Goal: Find specific page/section: Find specific page/section

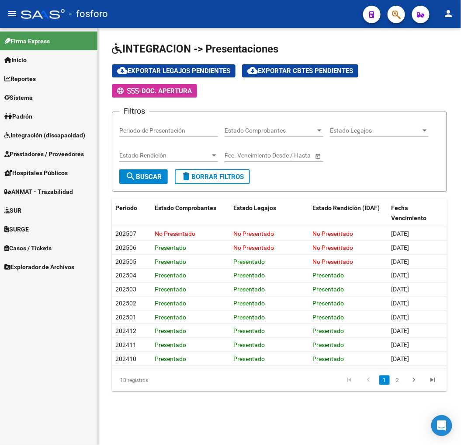
click at [34, 145] on link "Prestadores / Proveedores" at bounding box center [48, 153] width 97 height 19
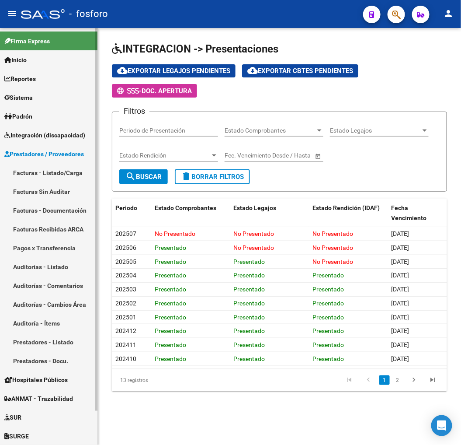
click at [45, 177] on link "Facturas - Listado/Carga" at bounding box center [48, 172] width 97 height 19
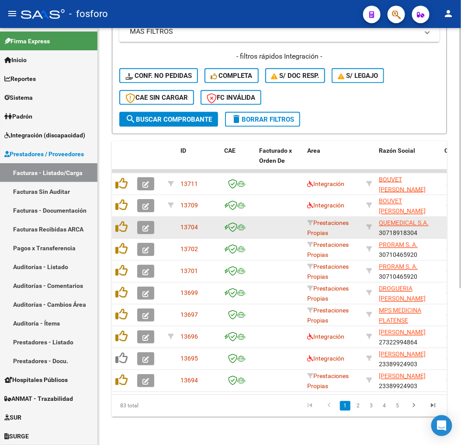
scroll to position [250, 0]
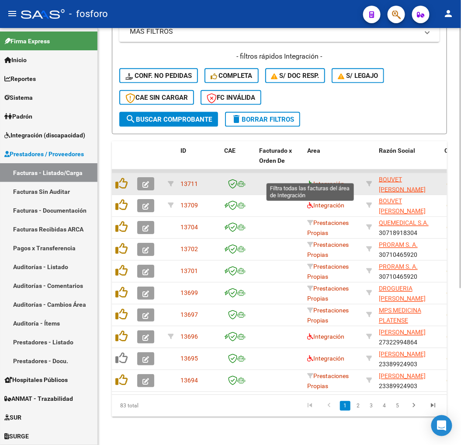
click at [312, 181] on icon at bounding box center [310, 184] width 6 height 6
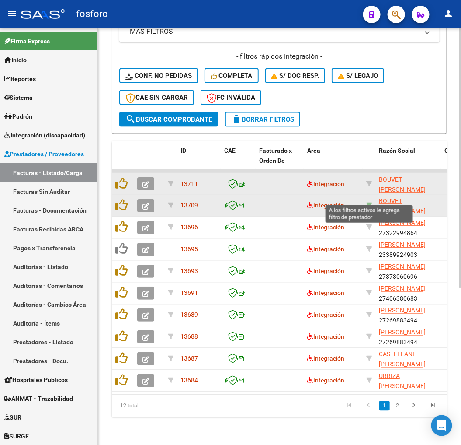
click at [369, 202] on icon at bounding box center [369, 205] width 6 height 6
type input "27214425020"
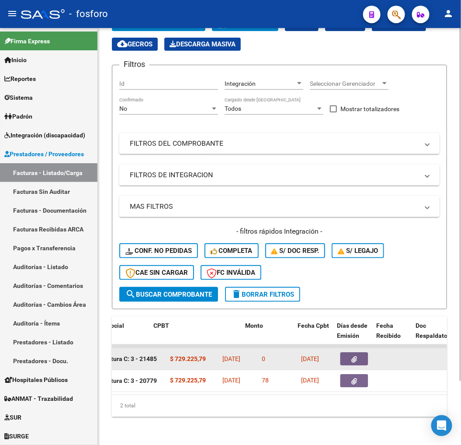
scroll to position [0, 430]
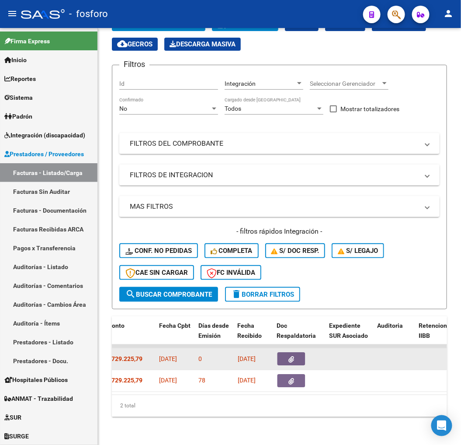
click at [288, 348] on datatable-body-cell at bounding box center [300, 358] width 52 height 21
click at [289, 356] on icon "button" at bounding box center [292, 359] width 6 height 7
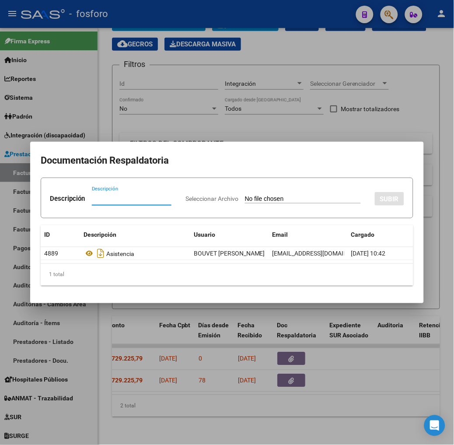
click at [280, 372] on div at bounding box center [227, 222] width 454 height 445
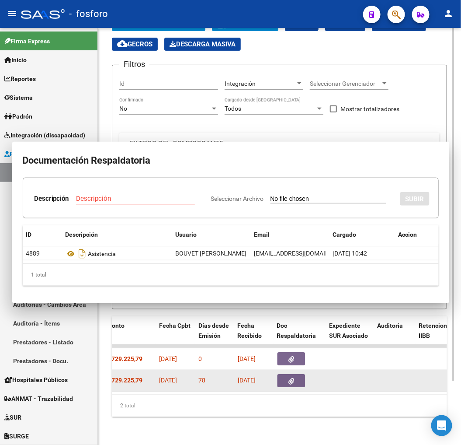
click at [285, 374] on button "button" at bounding box center [291, 380] width 28 height 13
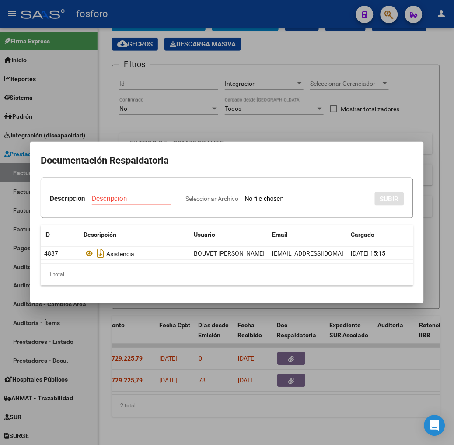
click at [242, 388] on div at bounding box center [227, 222] width 454 height 445
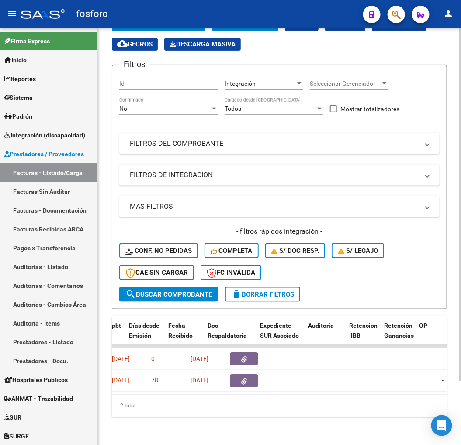
scroll to position [0, 499]
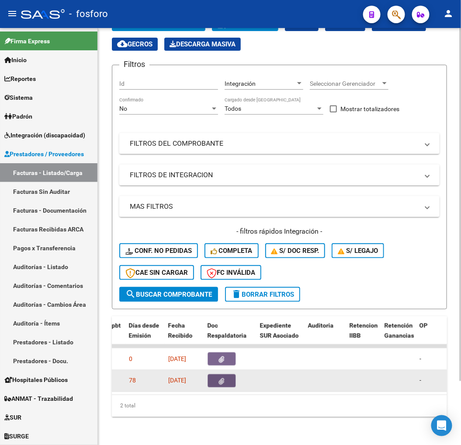
click at [226, 378] on button "button" at bounding box center [222, 380] width 28 height 13
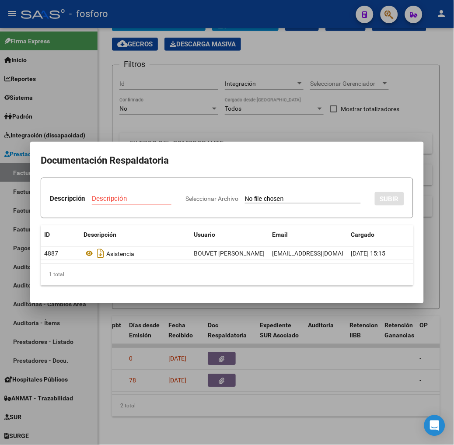
click at [227, 388] on div at bounding box center [227, 222] width 454 height 445
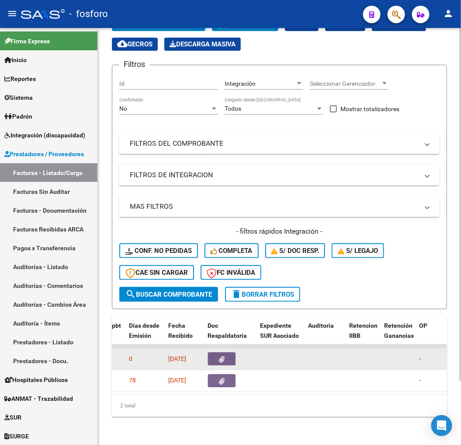
click at [219, 356] on icon "button" at bounding box center [222, 359] width 6 height 7
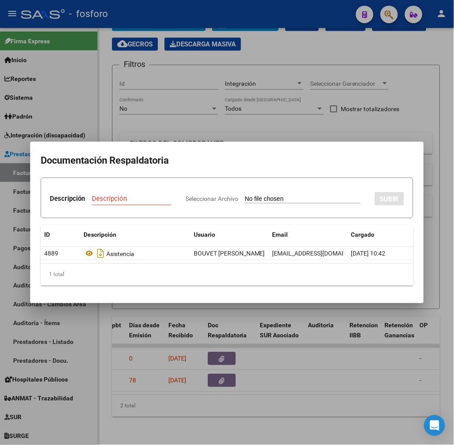
click at [219, 350] on div at bounding box center [227, 222] width 454 height 445
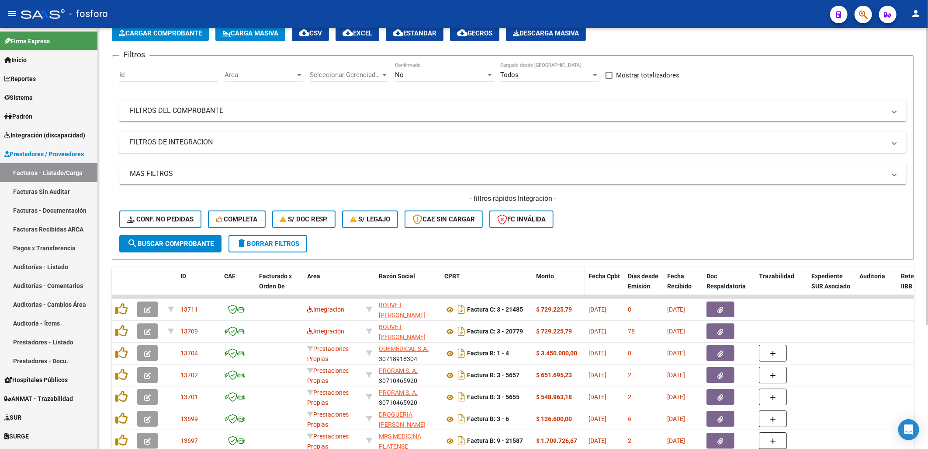
scroll to position [97, 0]
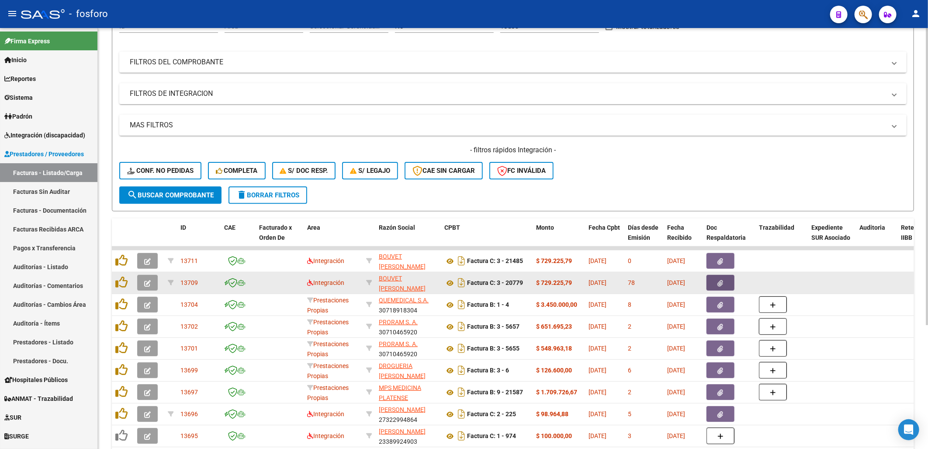
click at [720, 278] on span "button" at bounding box center [721, 282] width 6 height 8
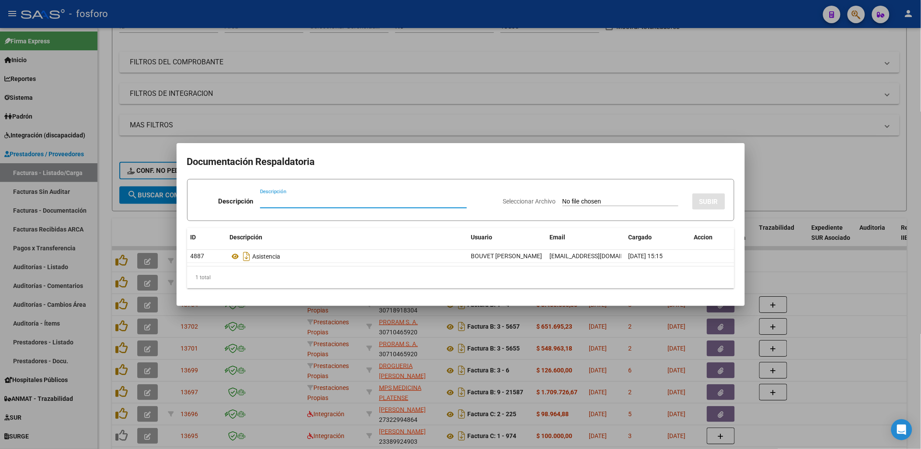
click at [789, 268] on div at bounding box center [460, 224] width 921 height 449
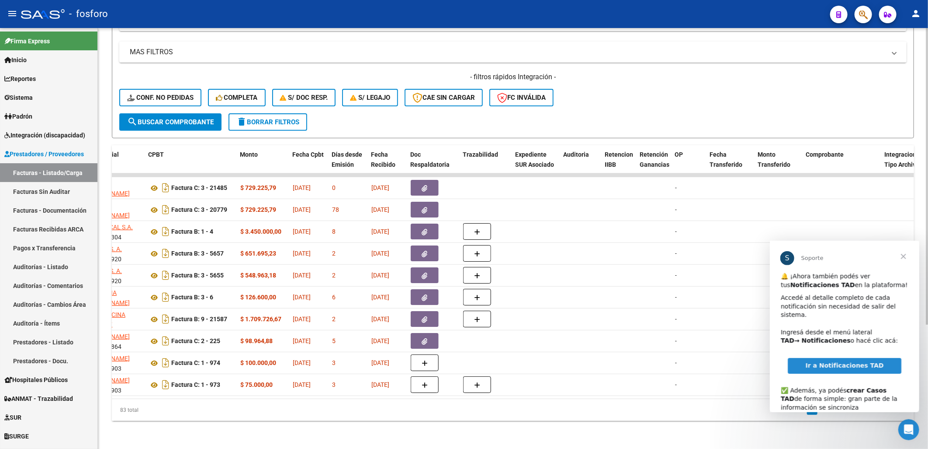
scroll to position [0, 292]
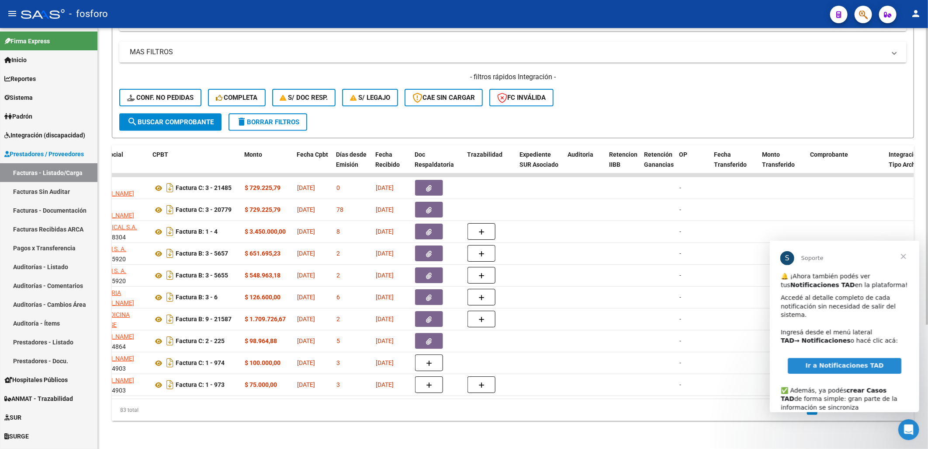
drag, startPoint x: 402, startPoint y: 399, endPoint x: 433, endPoint y: 394, distance: 31.0
click at [433, 394] on div "ID CAE Facturado x Orden De Area Razón Social CPBT Monto Fecha Cpbt Días desde …" at bounding box center [513, 282] width 803 height 275
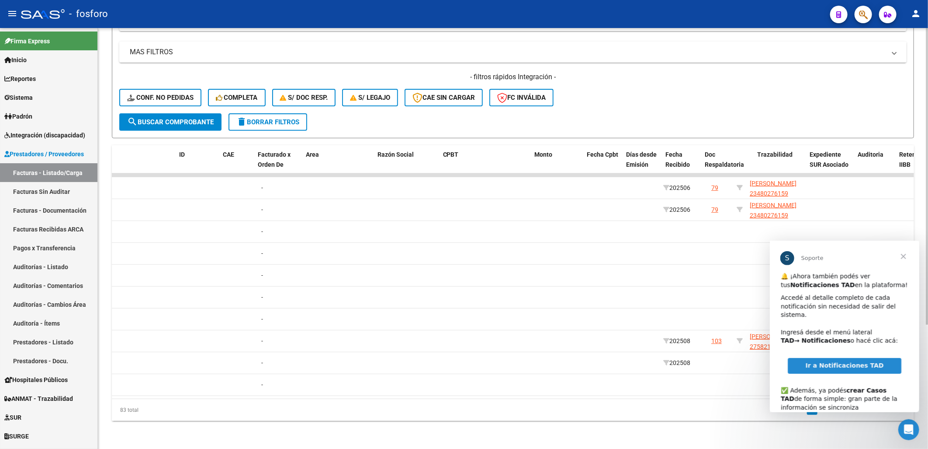
scroll to position [0, 0]
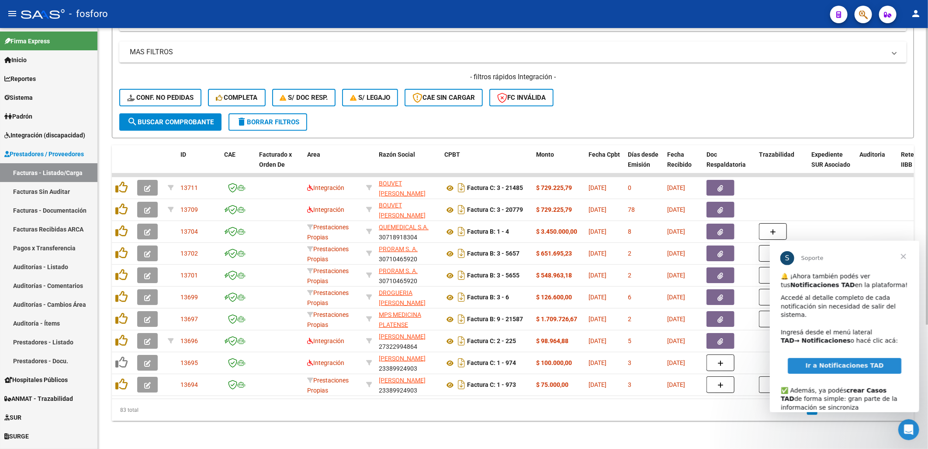
click at [348, 420] on div "83 total 1 2 3 4 5" at bounding box center [513, 410] width 803 height 22
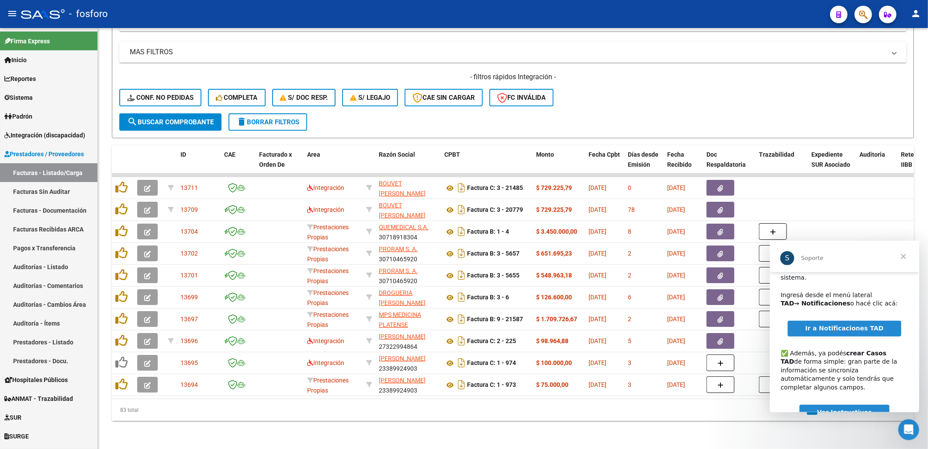
scroll to position [64, 0]
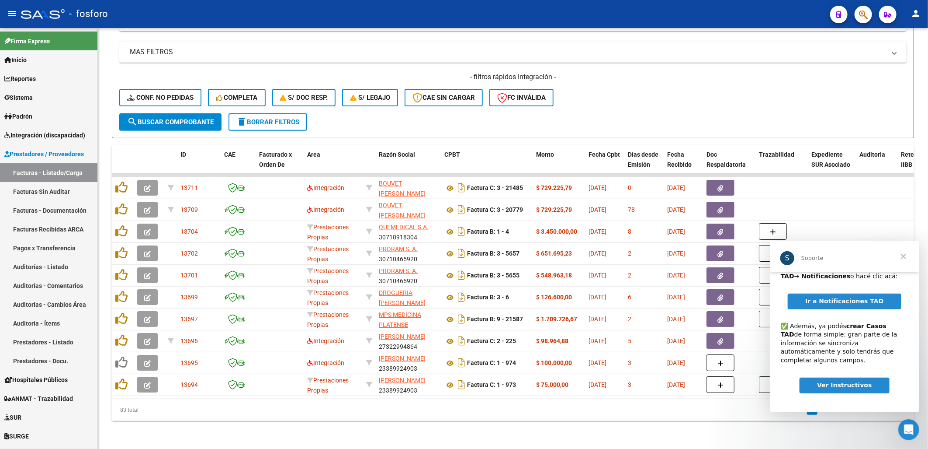
click at [841, 307] on link "Ir a Notificaciones TAD" at bounding box center [844, 301] width 113 height 16
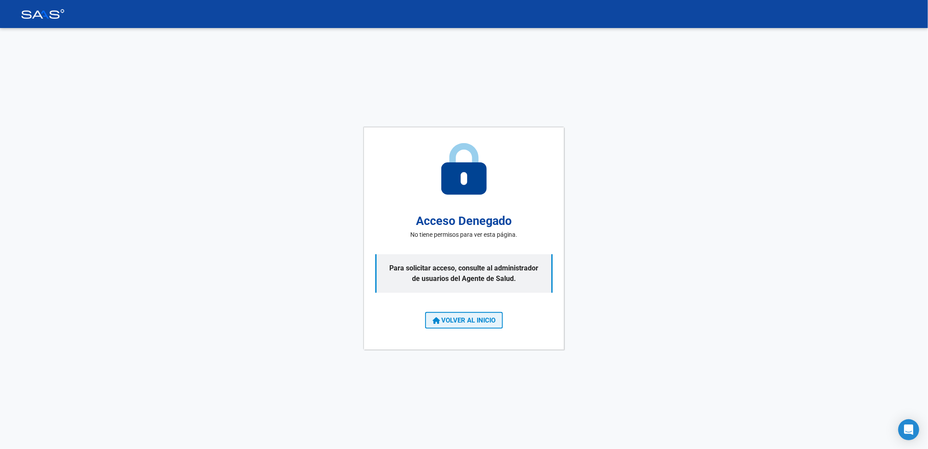
click at [425, 315] on button "VOLVER AL INICIO" at bounding box center [464, 320] width 78 height 17
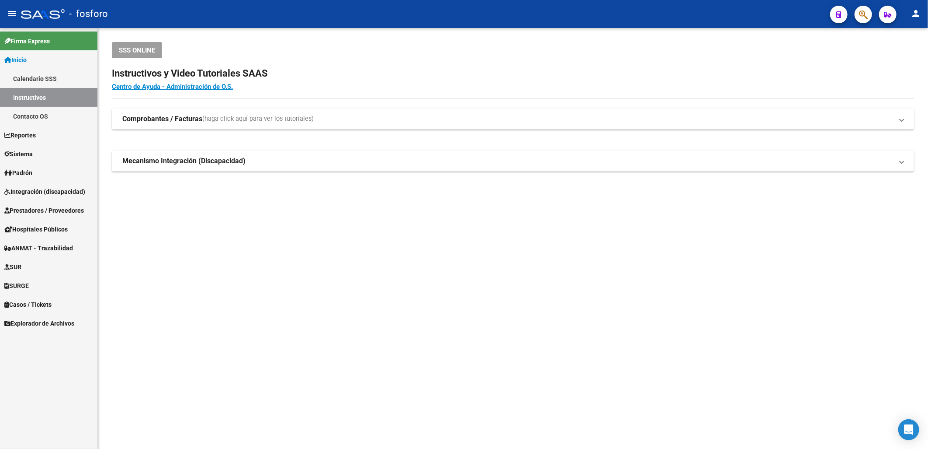
click at [185, 111] on mat-expansion-panel-header "Comprobantes / Facturas (haga click aquí para ver los tutoriales)" at bounding box center [513, 118] width 803 height 21
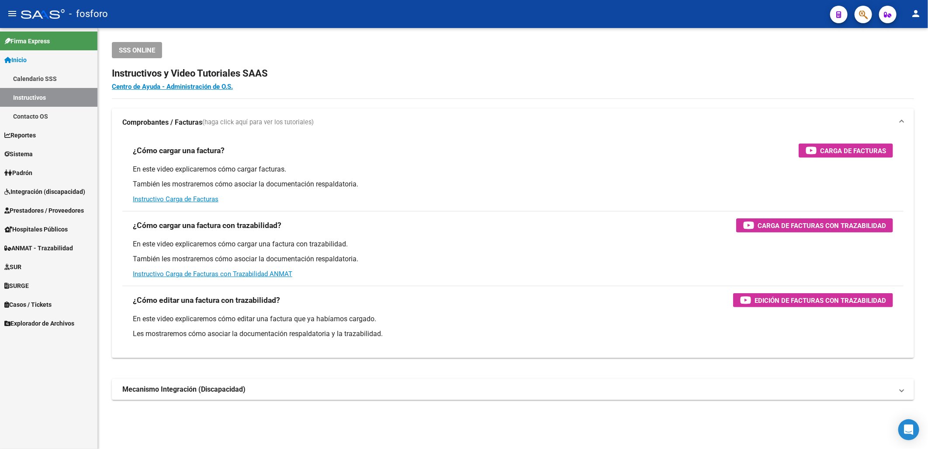
click at [325, 83] on h4 "Centro de Ayuda - Administración de O.S." at bounding box center [513, 87] width 803 height 10
click at [318, 115] on mat-expansion-panel-header "Comprobantes / Facturas (haga click aquí para ver los tutoriales)" at bounding box center [513, 122] width 803 height 28
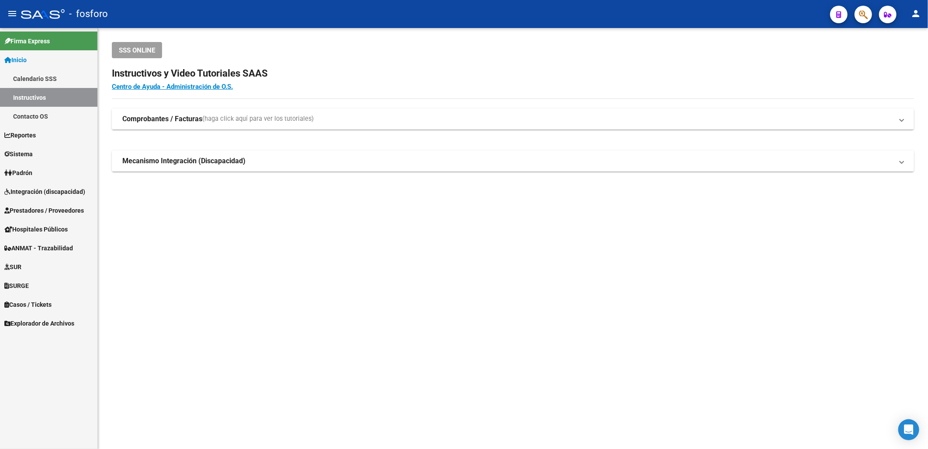
click at [279, 158] on mat-panel-title "Mecanismo Integración (Discapacidad)" at bounding box center [507, 161] width 771 height 10
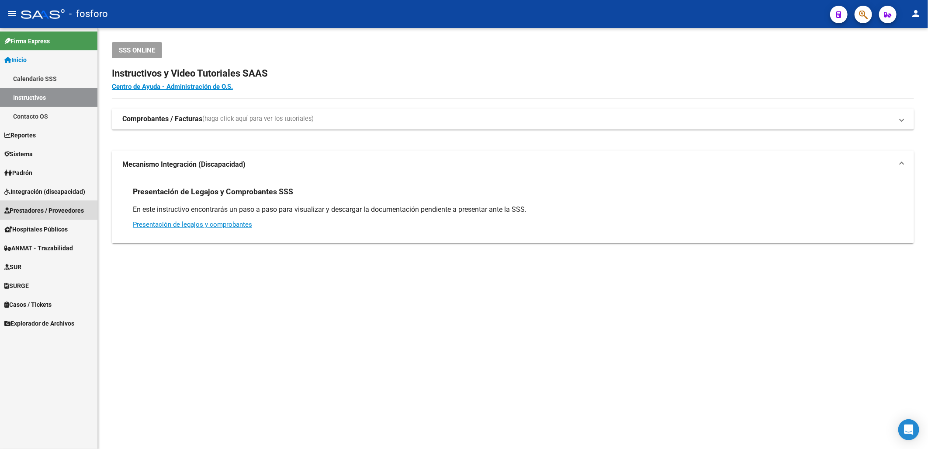
click at [61, 205] on span "Prestadores / Proveedores" at bounding box center [44, 210] width 80 height 10
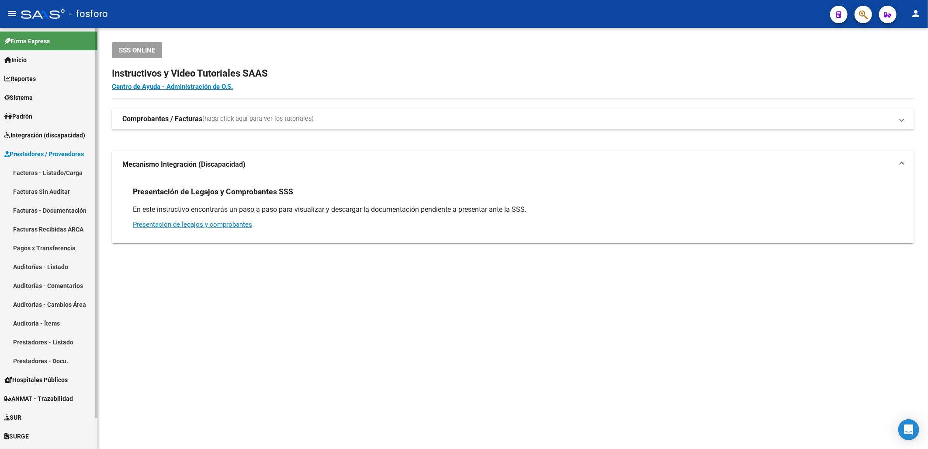
click at [42, 170] on link "Facturas - Listado/Carga" at bounding box center [48, 172] width 97 height 19
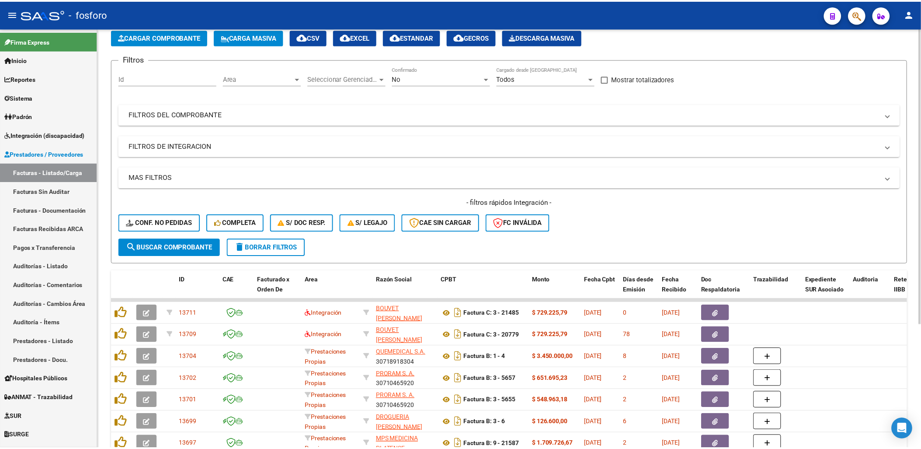
scroll to position [97, 0]
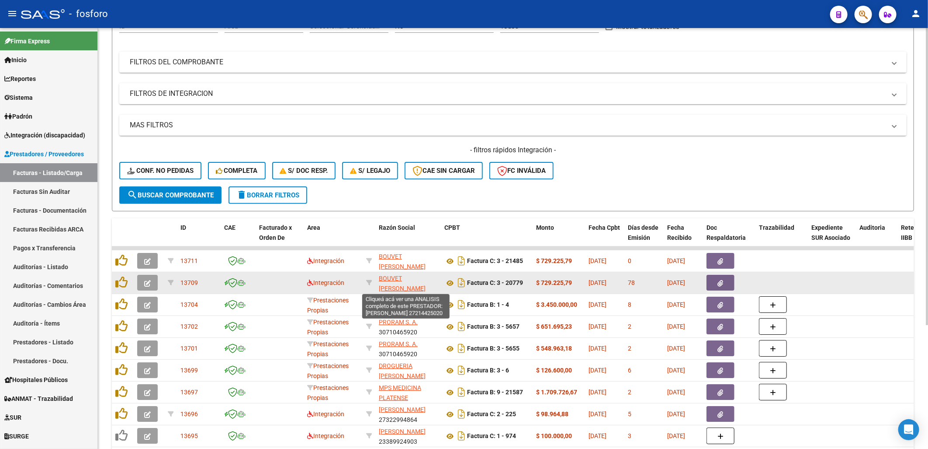
click at [390, 278] on span "BOUVET [PERSON_NAME]" at bounding box center [402, 283] width 47 height 17
